Goal: Task Accomplishment & Management: Complete application form

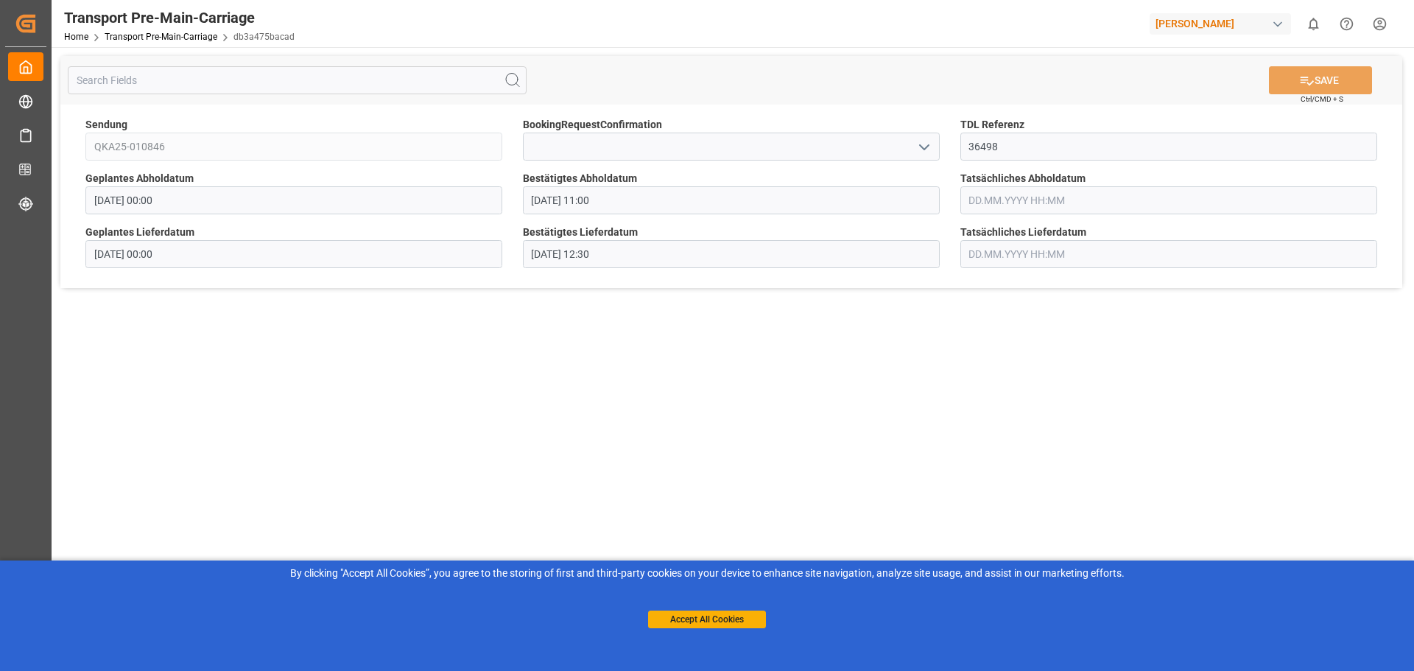
click at [685, 198] on input "[DATE] 11:00" at bounding box center [731, 200] width 417 height 28
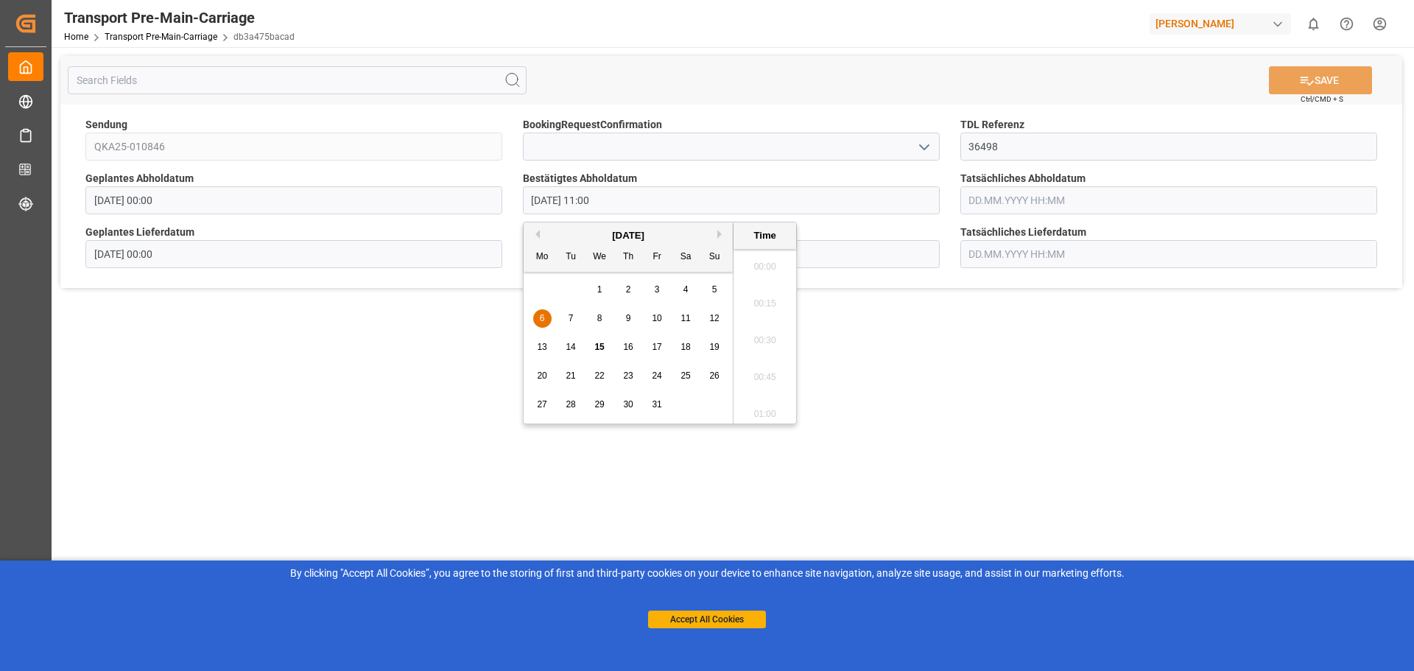
scroll to position [1552, 0]
click at [628, 346] on span "16" at bounding box center [628, 347] width 10 height 10
click at [762, 403] on li "09:30" at bounding box center [765, 409] width 63 height 37
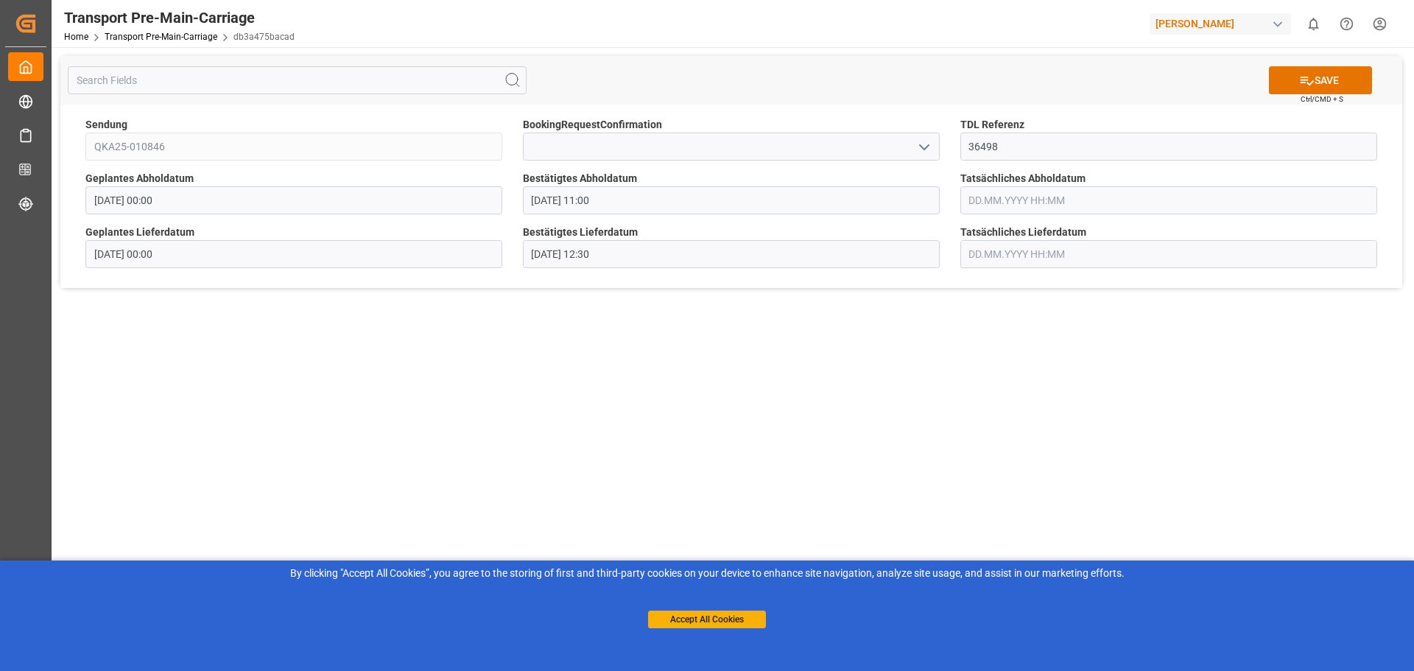
type input "16.10.2025 09:30"
click at [578, 248] on input "08.10.2025 12:30" at bounding box center [731, 254] width 417 height 28
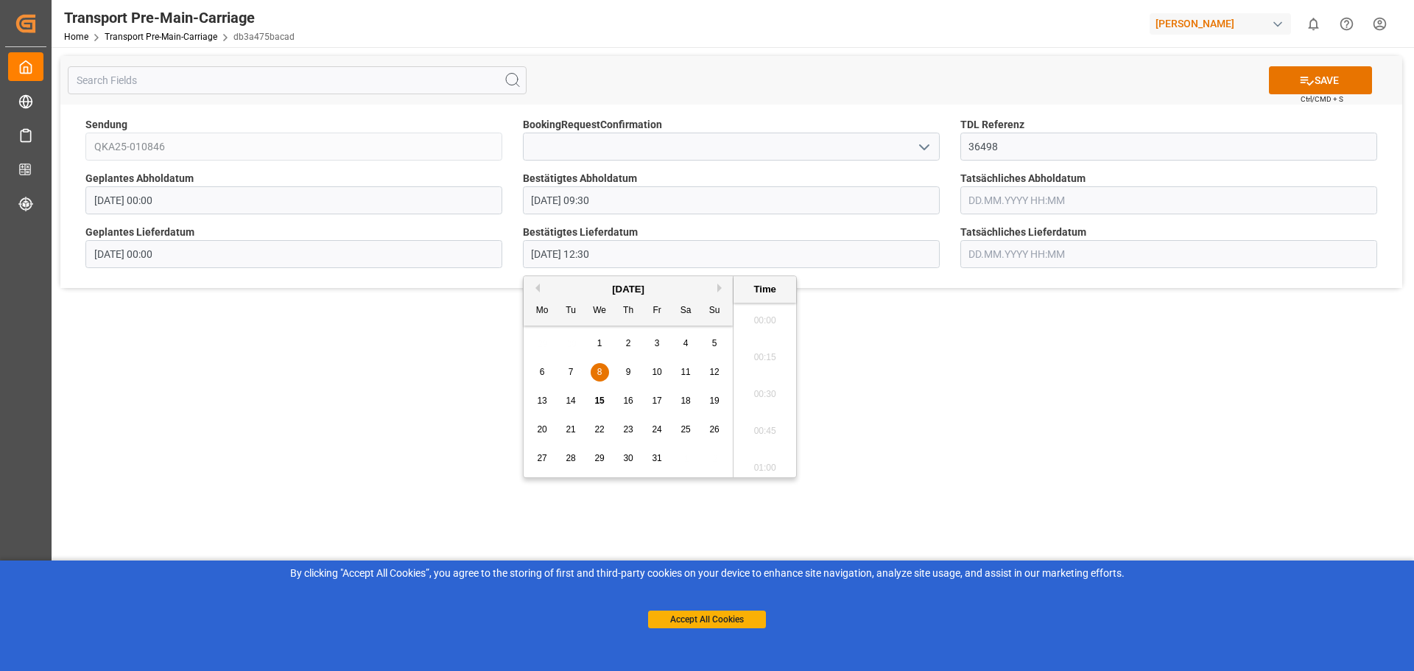
scroll to position [1773, 0]
click at [658, 404] on span "17" at bounding box center [657, 401] width 10 height 10
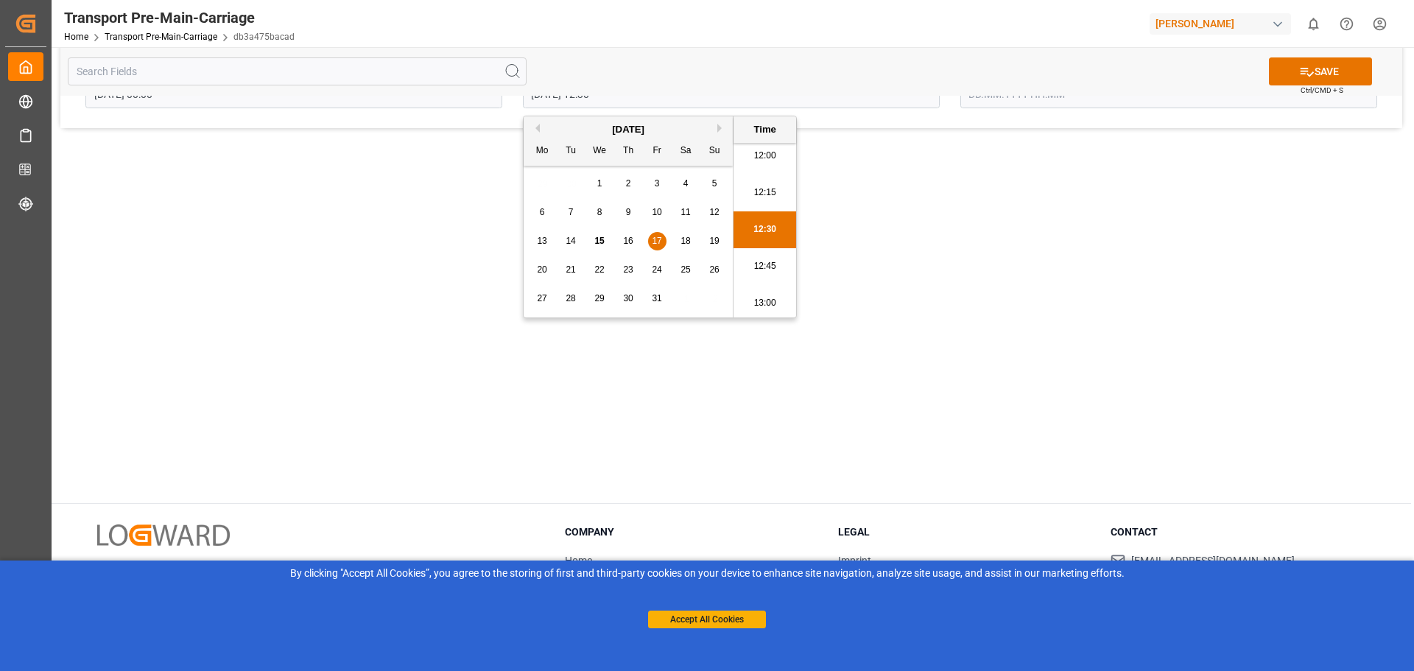
scroll to position [1847, 0]
click at [768, 307] on li "13:30" at bounding box center [765, 303] width 63 height 37
type input "17.10.2025 13:30"
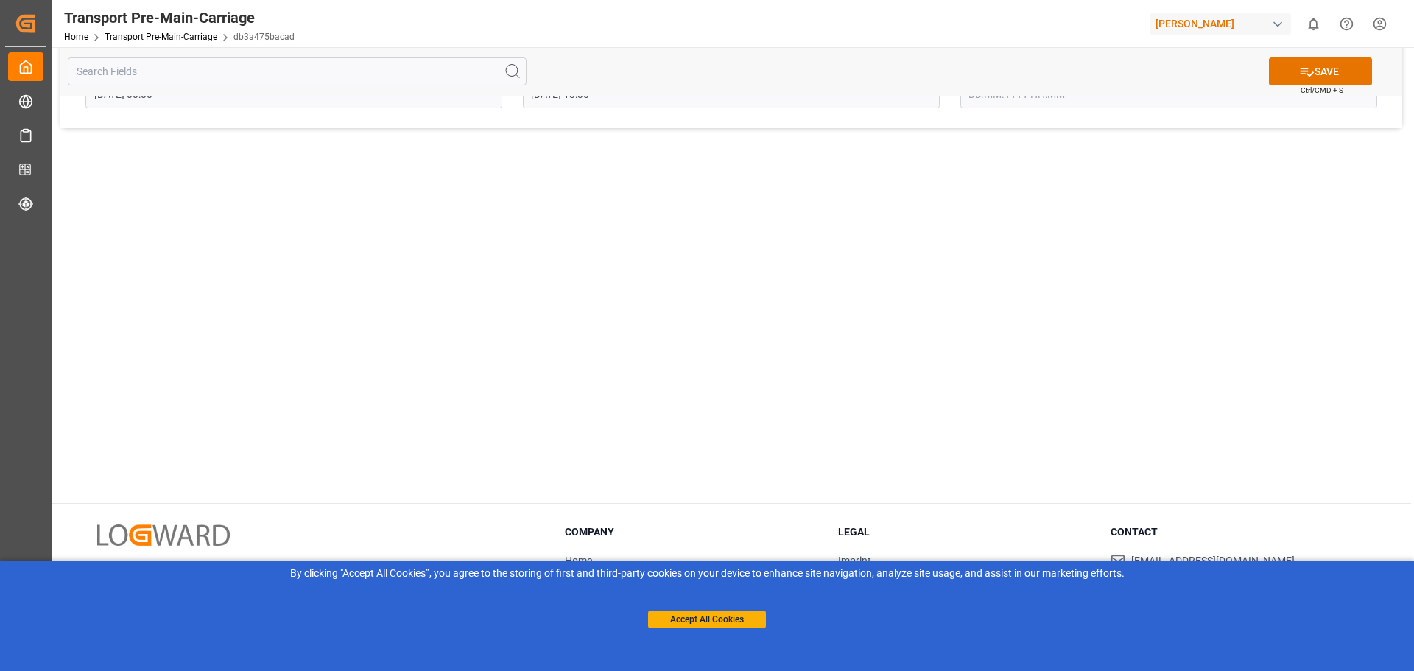
click at [780, 345] on main "SAVE Ctrl/CMD + S Sendung QKA25-010846 BookingRequestConfirmation TDL Referenz …" at bounding box center [732, 195] width 1360 height 616
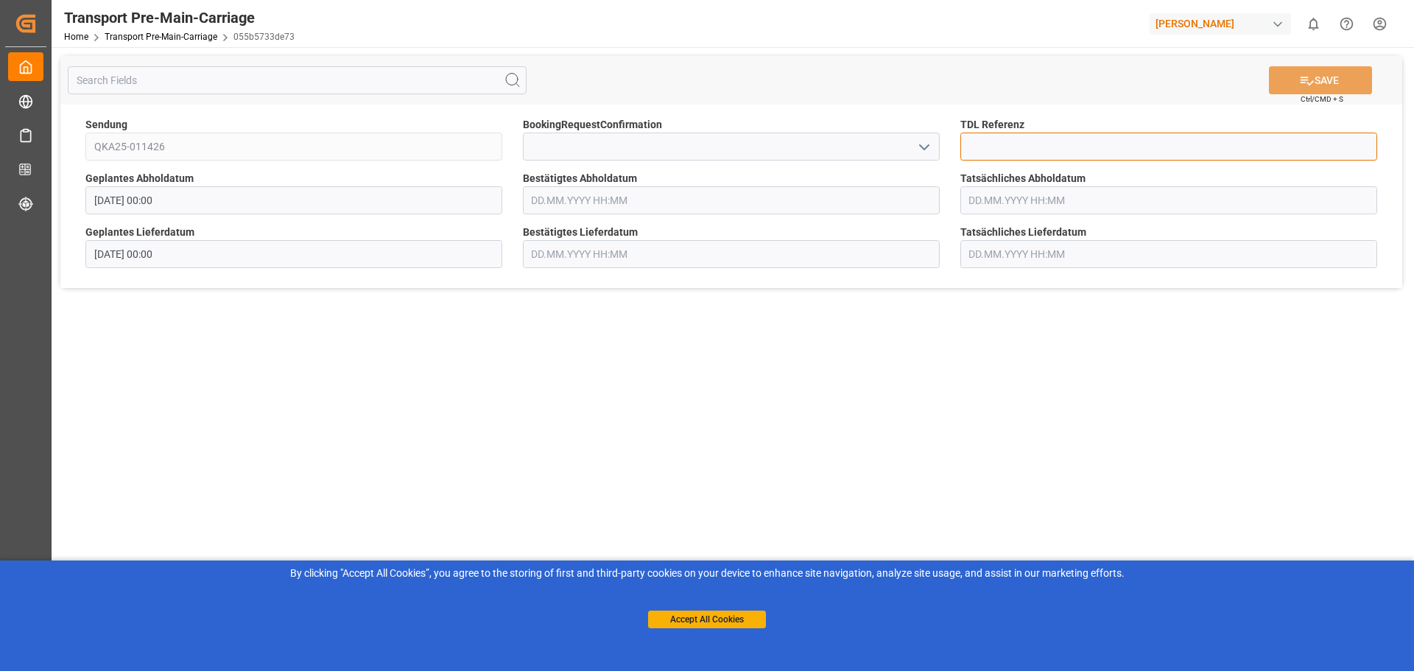
click at [1019, 142] on input at bounding box center [1169, 147] width 417 height 28
type input "36587"
click at [751, 207] on input "text" at bounding box center [731, 200] width 417 height 28
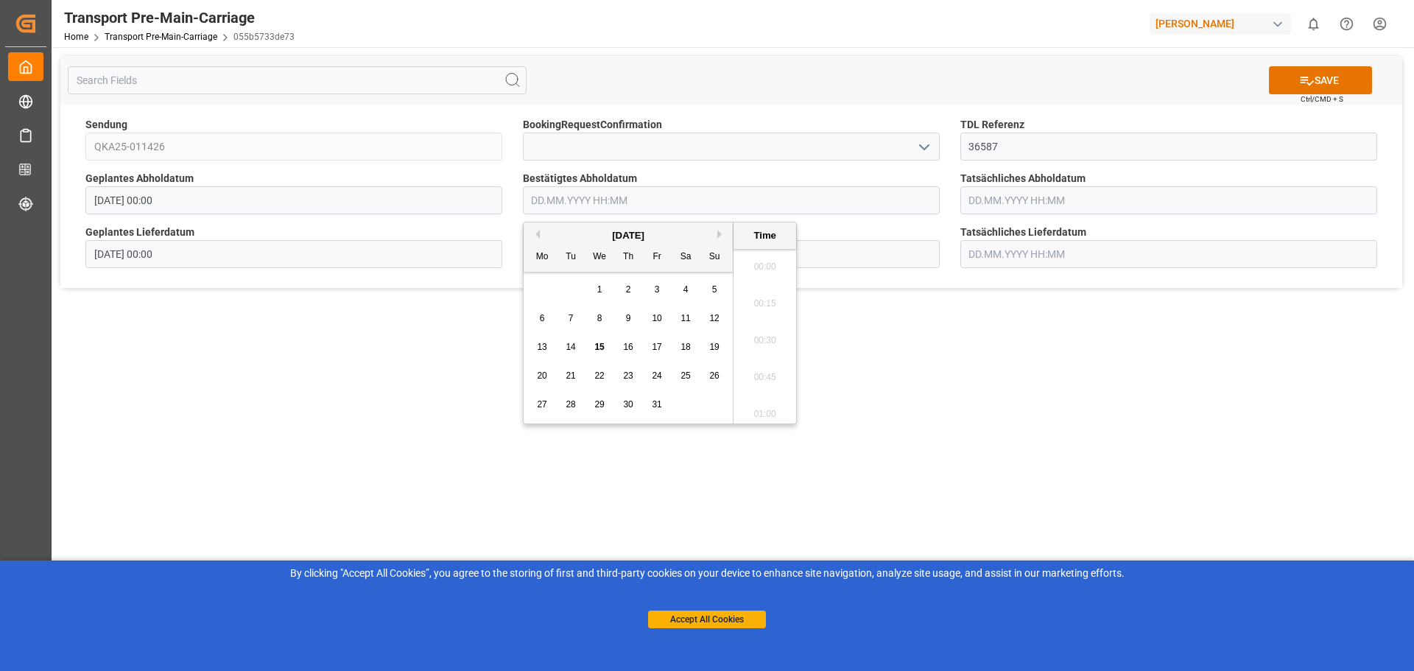
scroll to position [2031, 0]
click at [660, 380] on span "24" at bounding box center [657, 376] width 10 height 10
click at [768, 300] on li "12:00" at bounding box center [765, 299] width 63 height 37
type input "[DATE] 12:00"
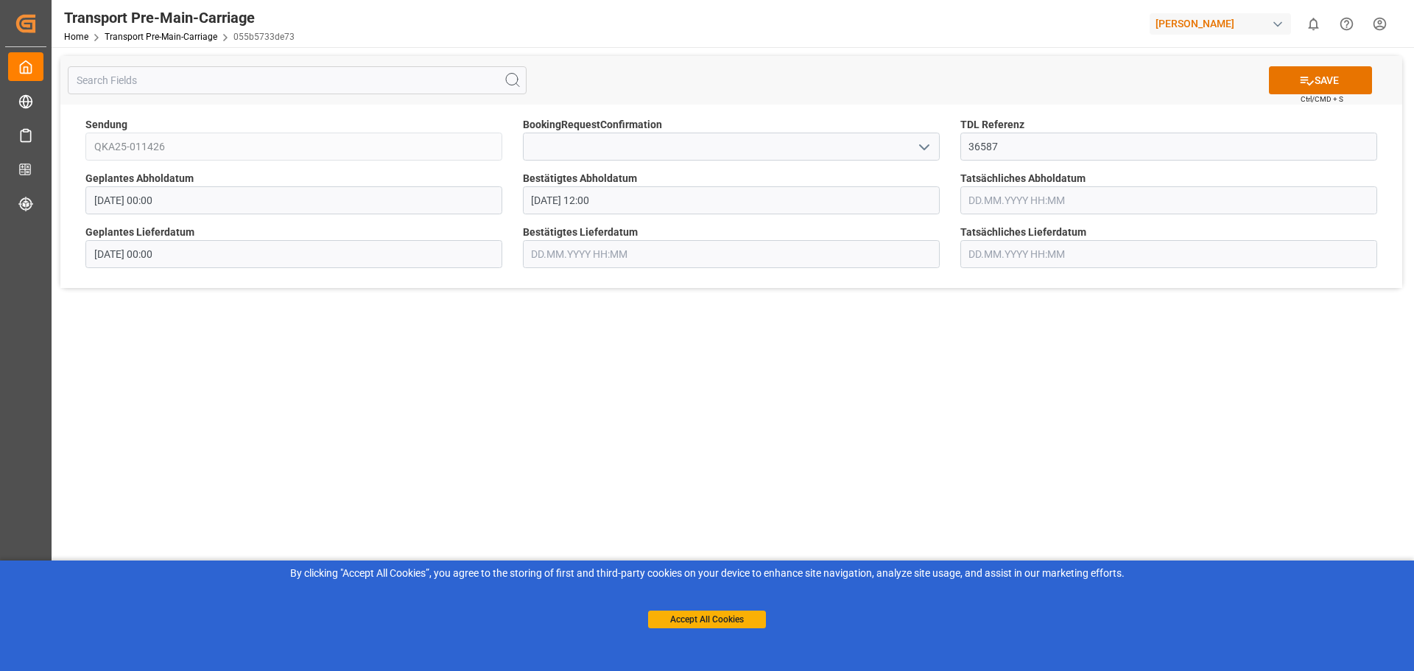
click at [661, 250] on input "text" at bounding box center [731, 254] width 417 height 28
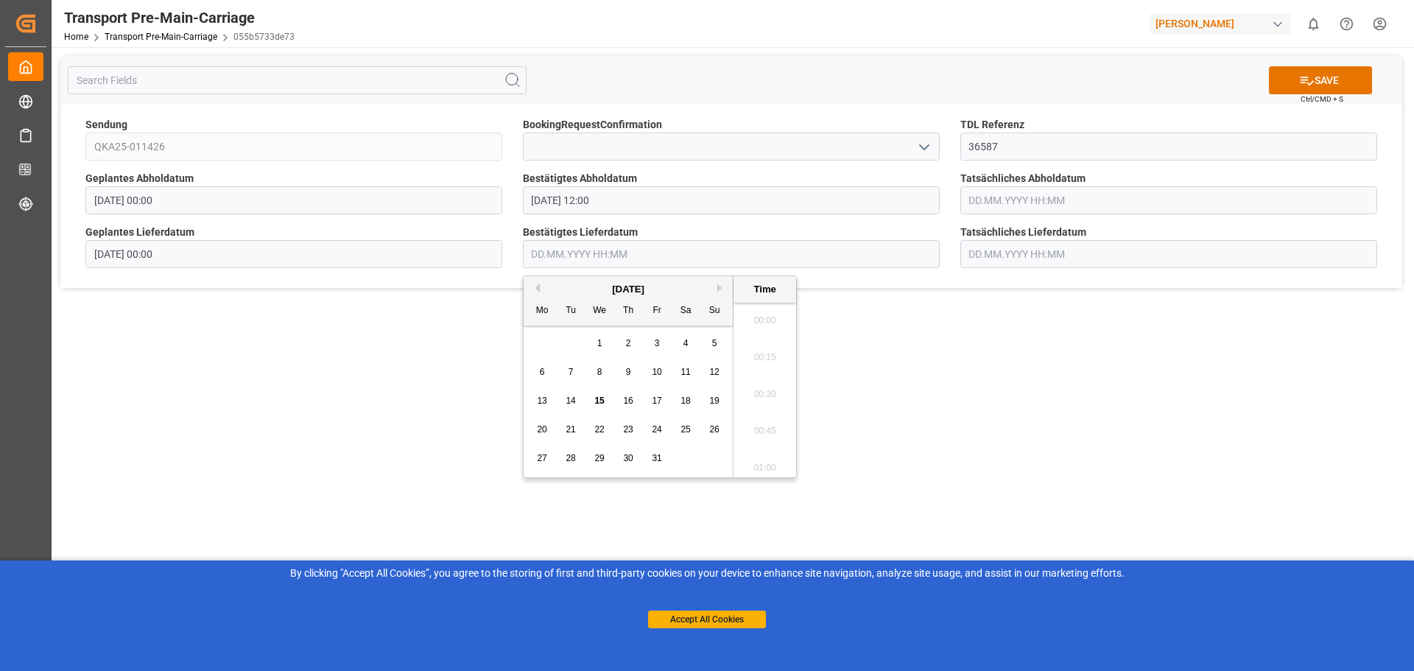
scroll to position [2031, 0]
click at [536, 456] on div "27" at bounding box center [542, 459] width 18 height 18
click at [765, 320] on li "13:45" at bounding box center [765, 316] width 63 height 37
type input "[DATE] 13:45"
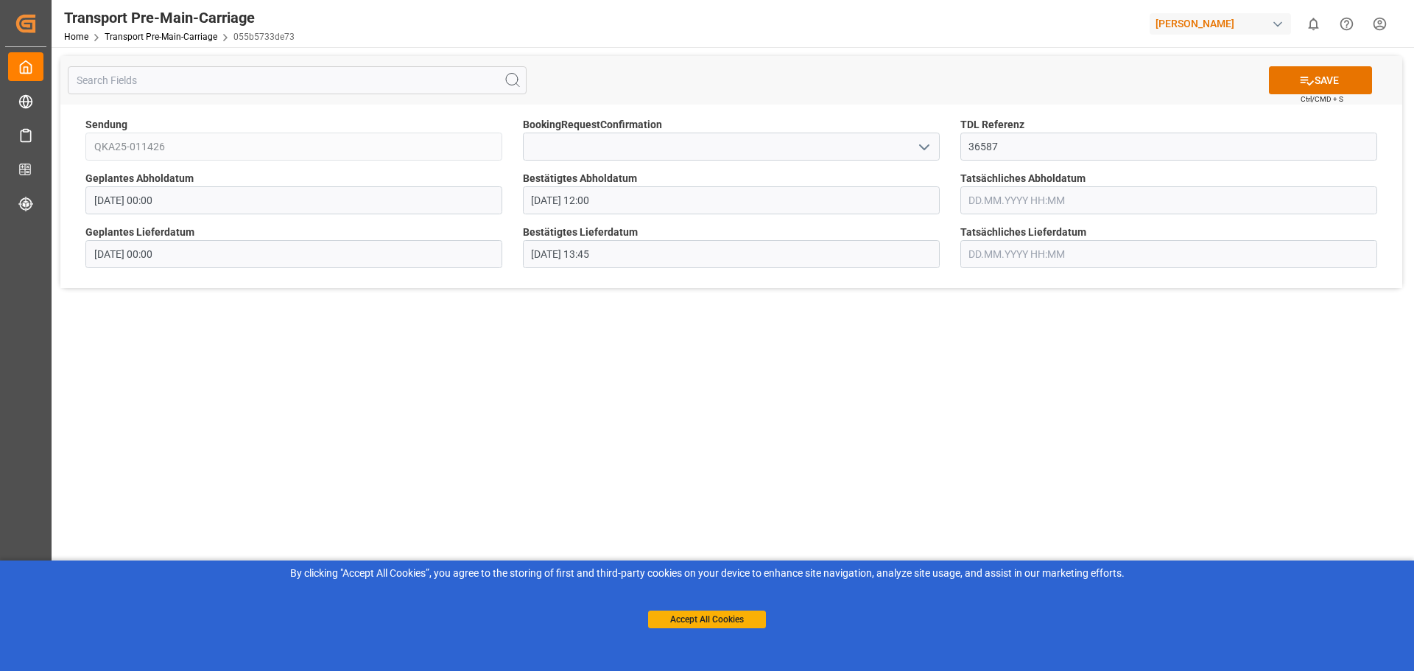
click at [891, 343] on main "SAVE Ctrl/CMD + S Sendung QKA25-011426 BookingRequestConfirmation TDL Referenz …" at bounding box center [732, 355] width 1360 height 616
click at [1311, 79] on icon at bounding box center [1306, 80] width 15 height 15
